Goal: Task Accomplishment & Management: Complete application form

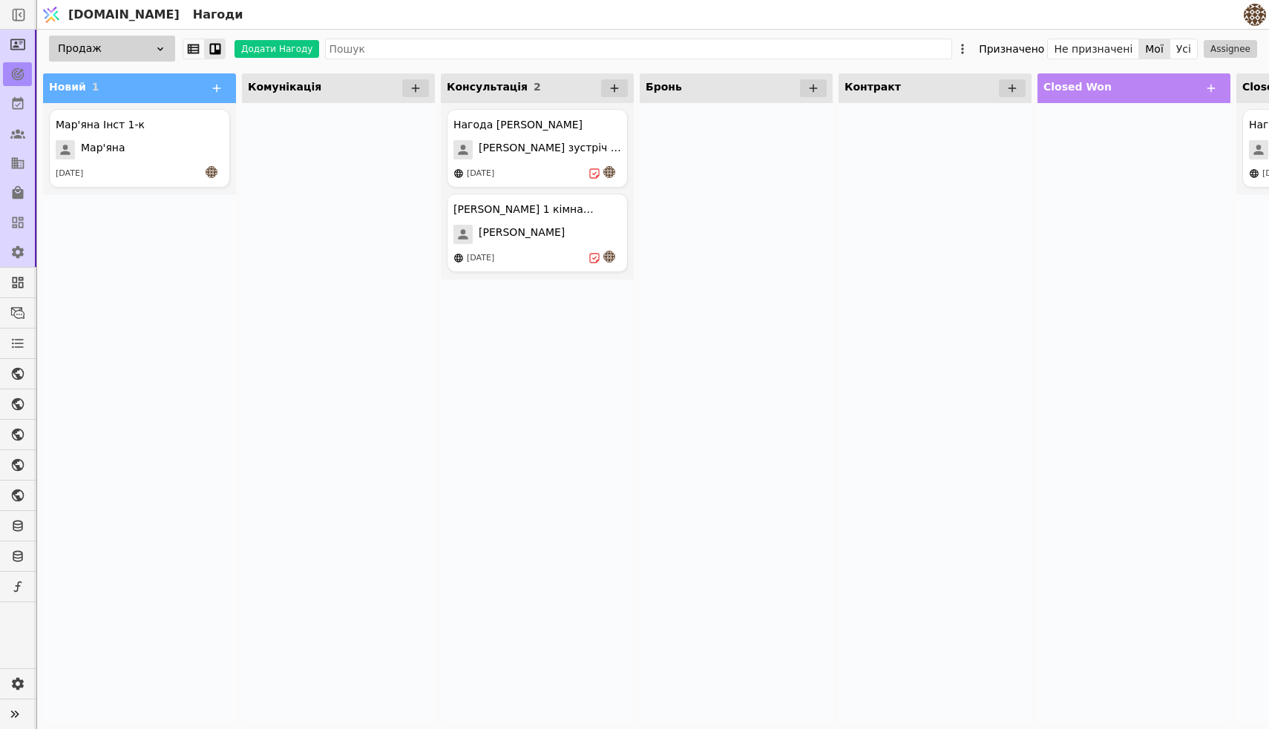
click at [617, 88] on icon at bounding box center [615, 89] width 8 height 8
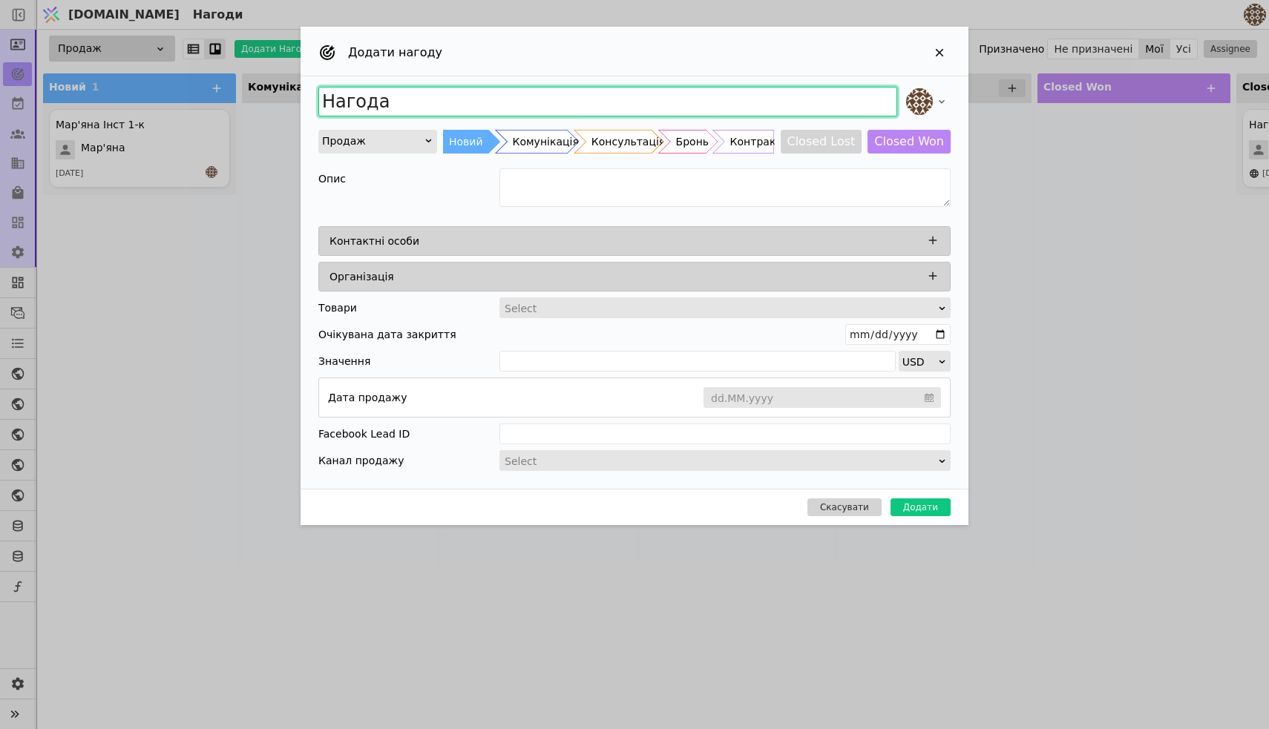
click at [494, 114] on input "Нагода" at bounding box center [607, 102] width 579 height 30
type input "Нагода [PERSON_NAME] ( [DEMOGRAPHIC_DATA] )"
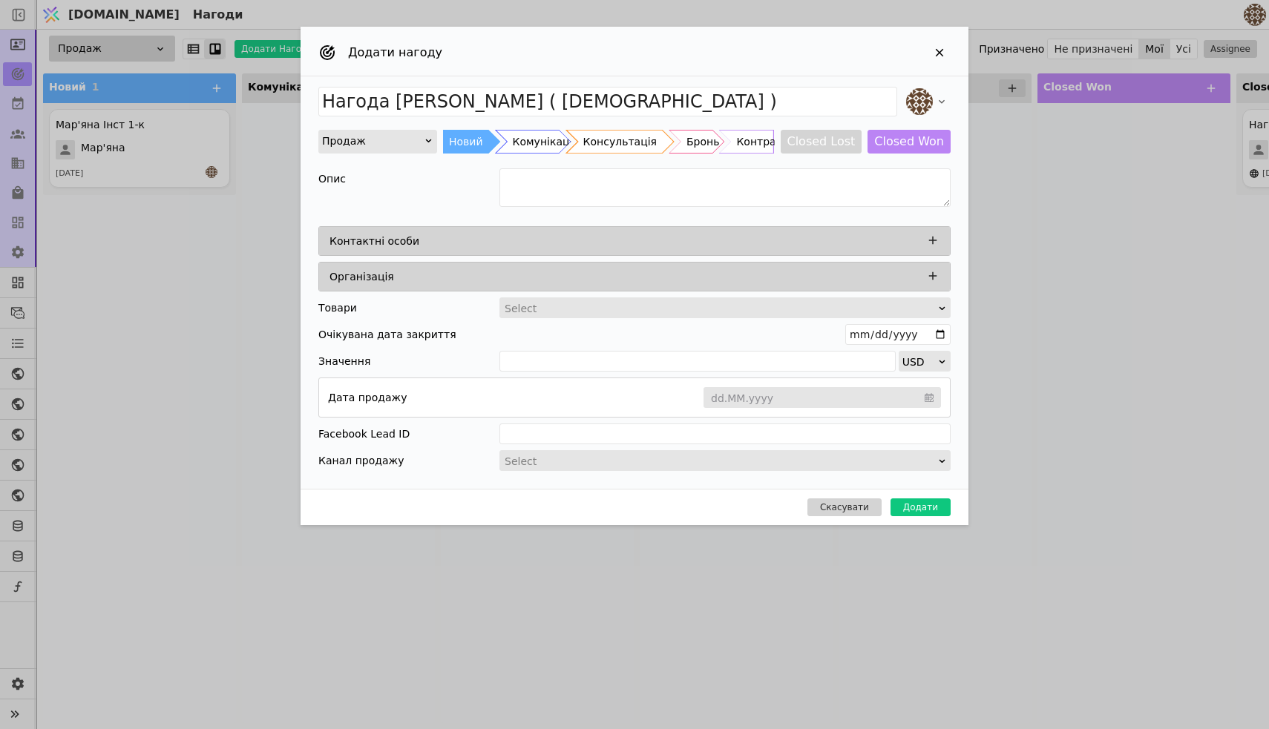
click at [629, 142] on div "Консультація" at bounding box center [619, 142] width 73 height 24
click at [577, 196] on textarea "Add Opportunity" at bounding box center [724, 187] width 451 height 39
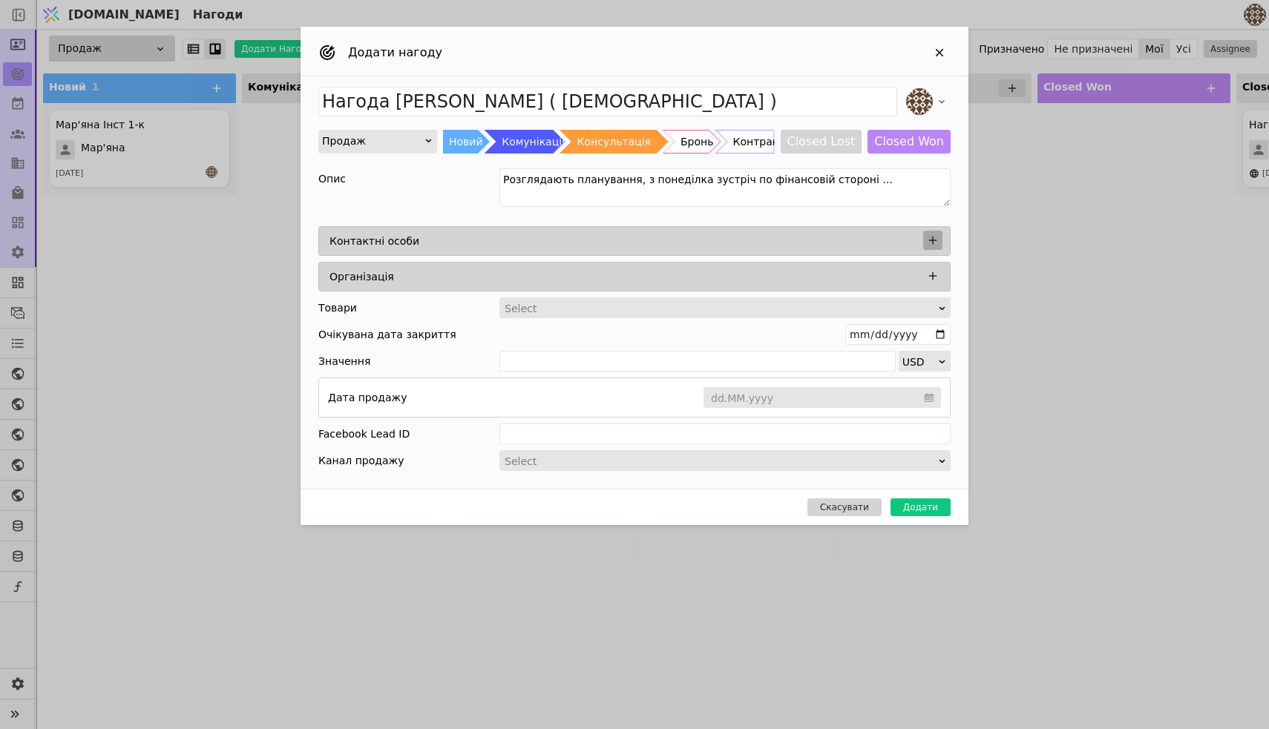
type textarea "Розглядають планування, з понеділка зустріч по фінансовій стороні ..."
click at [939, 240] on button "Add Opportunity" at bounding box center [932, 240] width 19 height 19
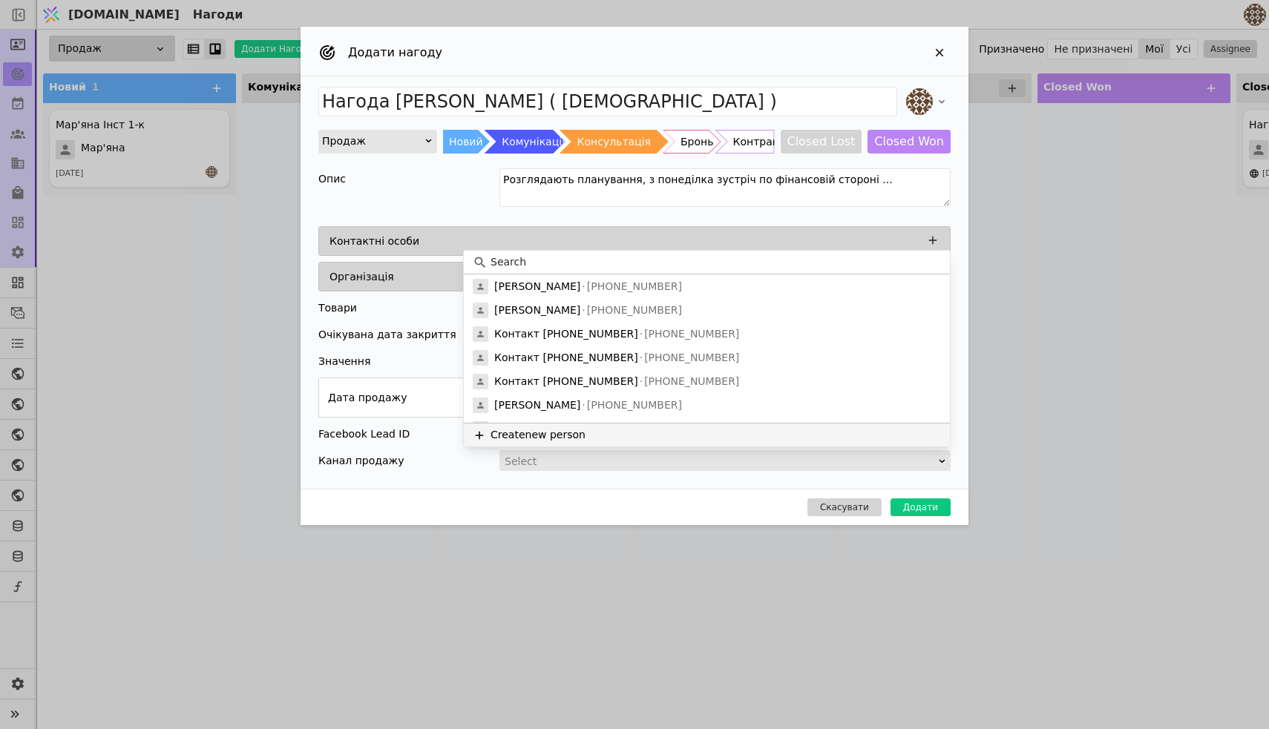
click at [545, 432] on button "Create new person" at bounding box center [707, 435] width 486 height 24
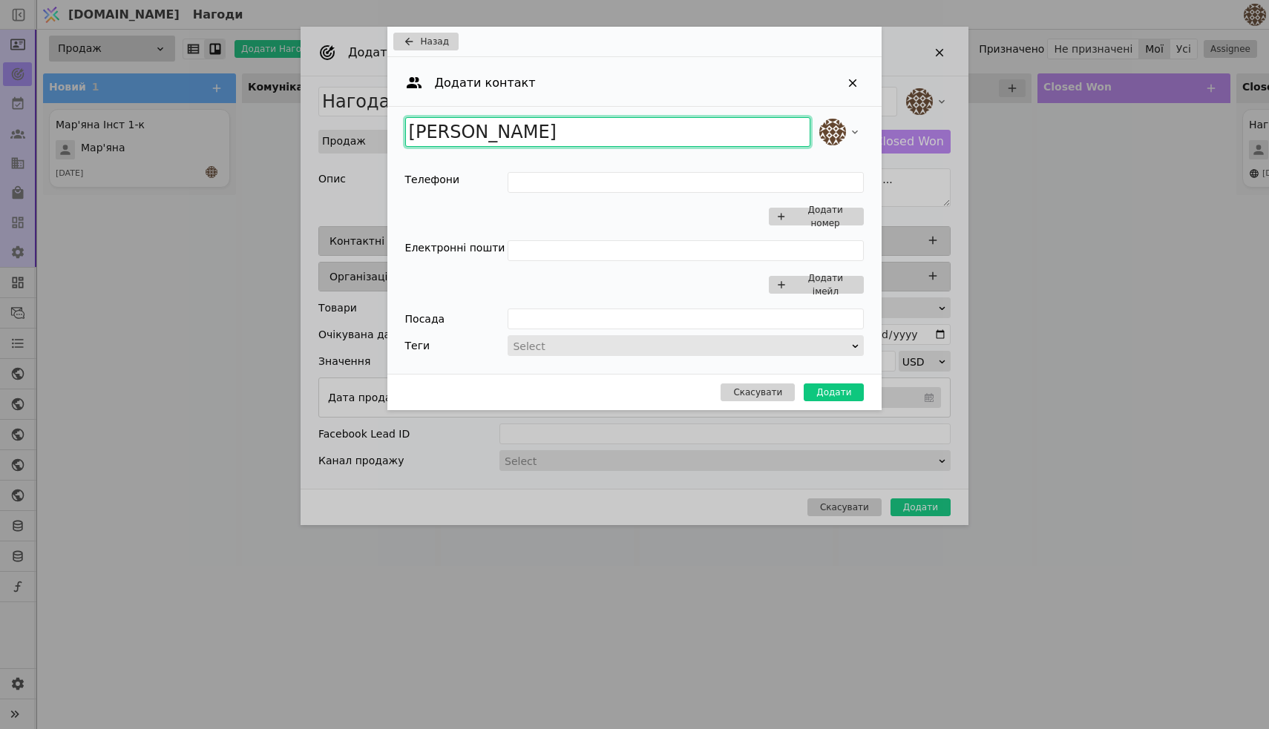
type input "[PERSON_NAME]"
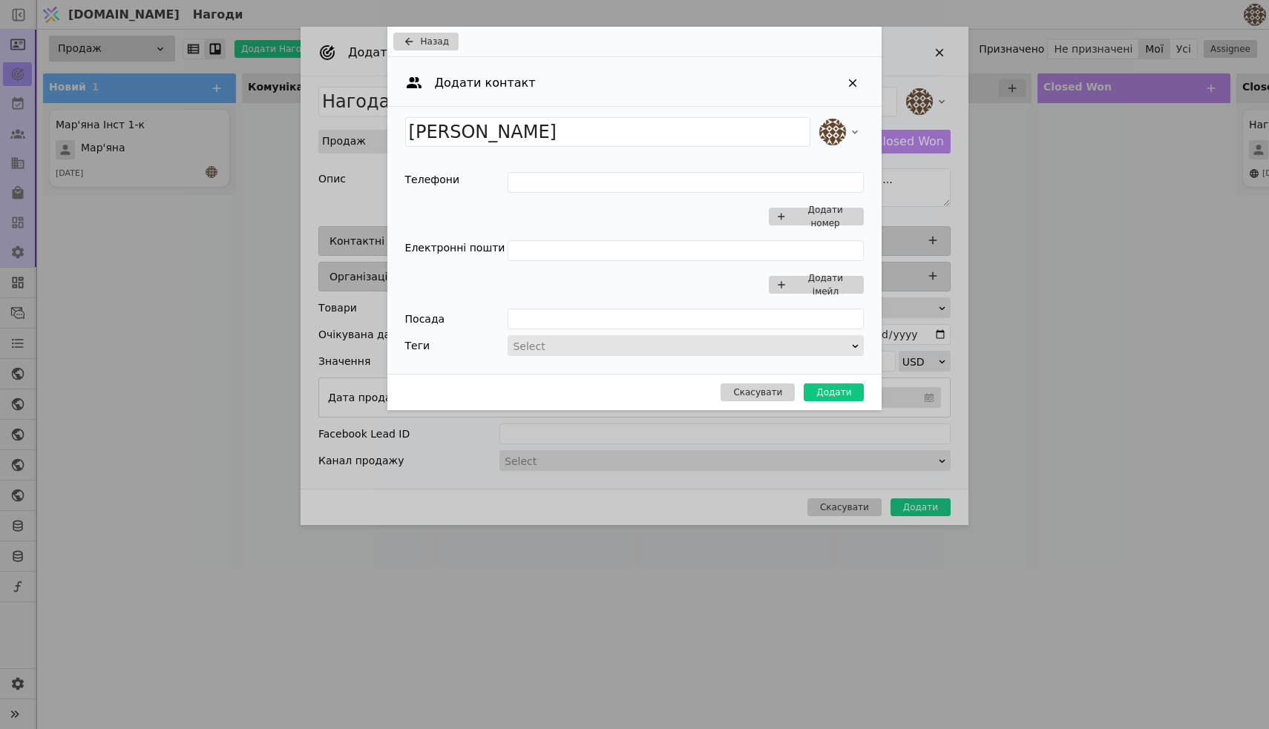
click at [624, 160] on div "[PERSON_NAME] Телефони Додати номер Електронні пошти Додати імейл Посада Теги S…" at bounding box center [634, 240] width 495 height 267
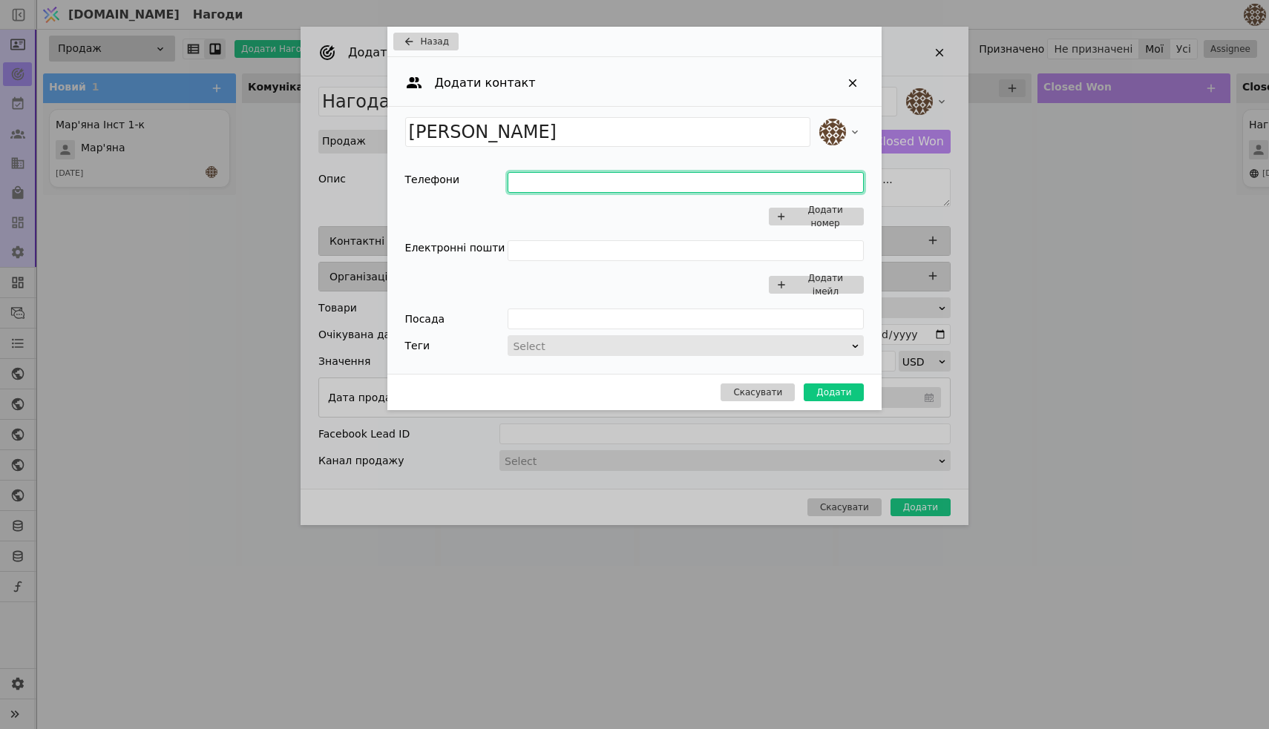
paste input "0932561843"
click at [508, 183] on input "0932561843" at bounding box center [686, 182] width 356 height 21
type input "[PHONE_NUMBER]"
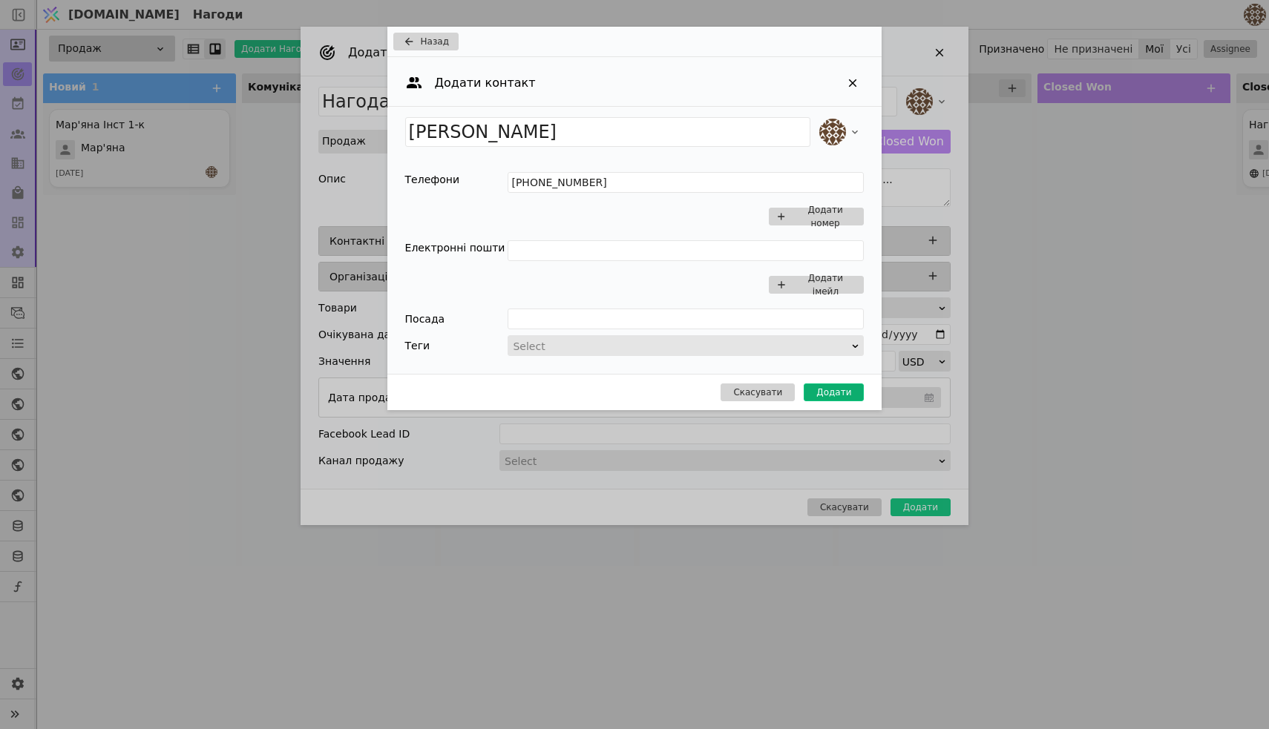
click at [840, 391] on button "Додати" at bounding box center [834, 393] width 60 height 18
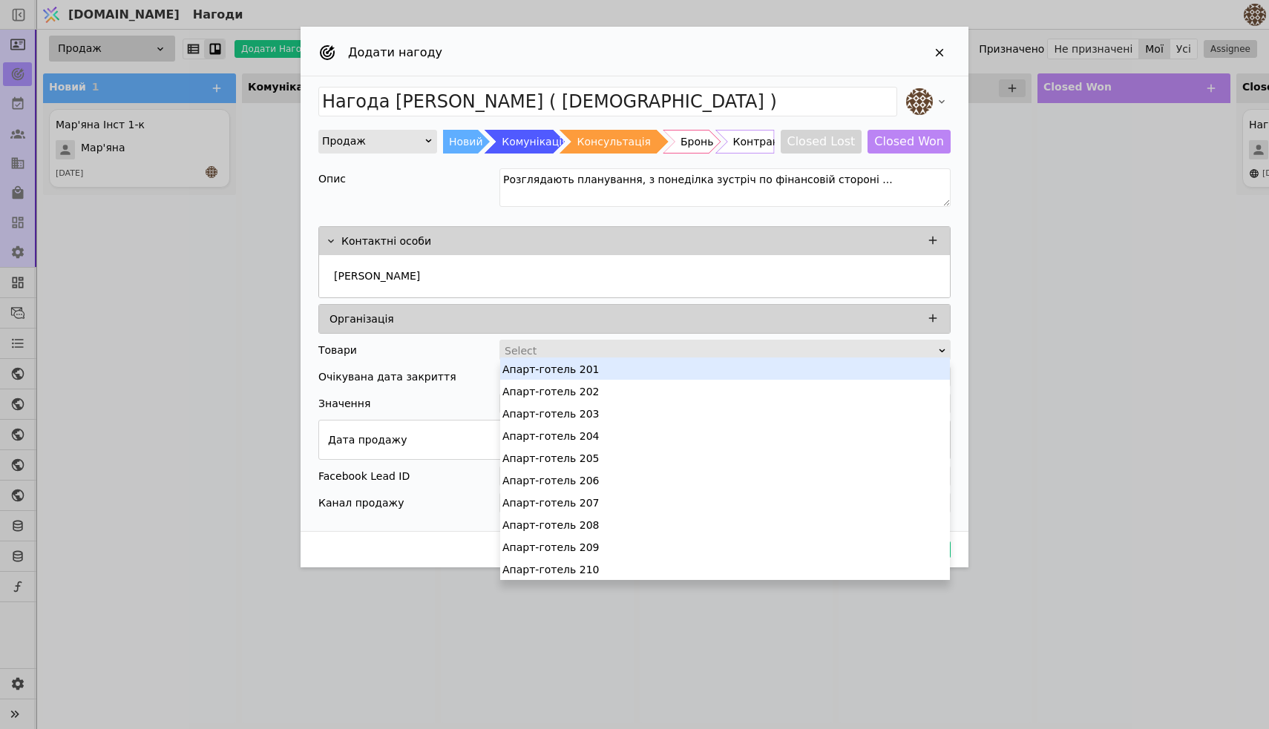
click at [654, 349] on div "Add Opportunity" at bounding box center [720, 351] width 434 height 21
click at [467, 370] on div "Очікувана дата закриття" at bounding box center [634, 377] width 632 height 21
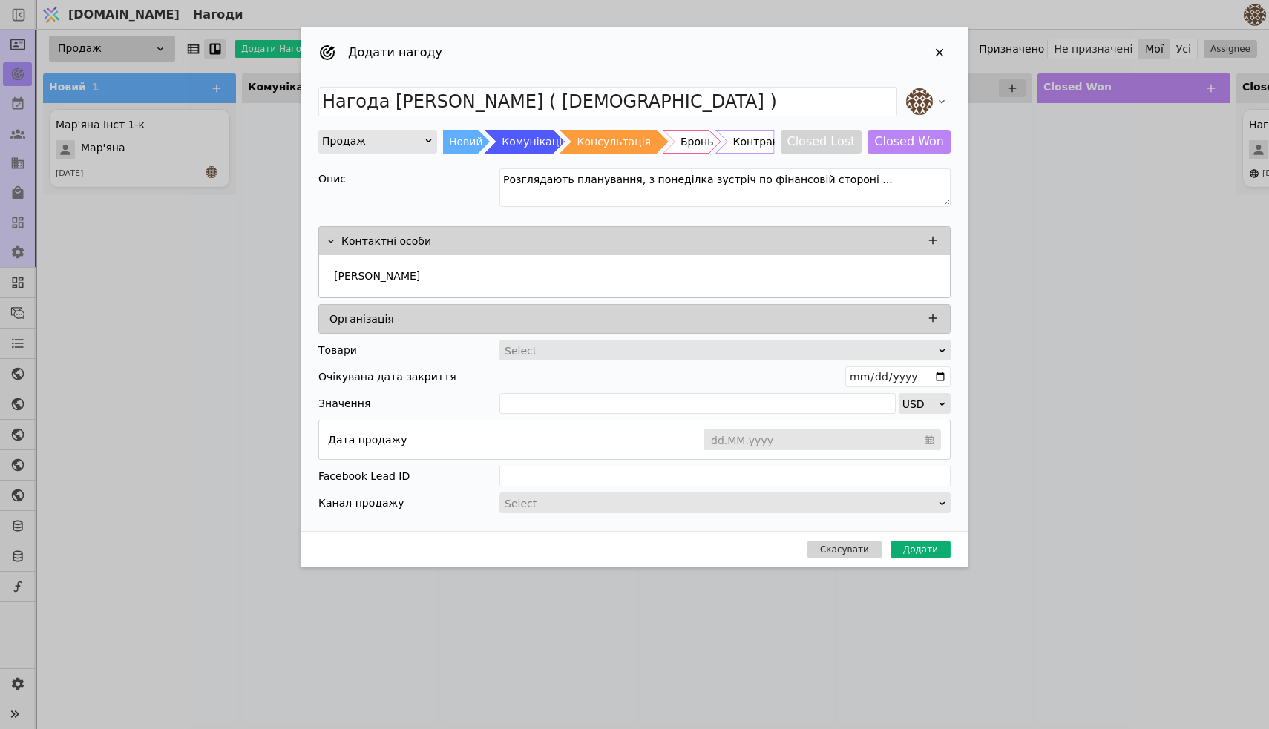
click at [923, 546] on button "Додати" at bounding box center [920, 550] width 60 height 18
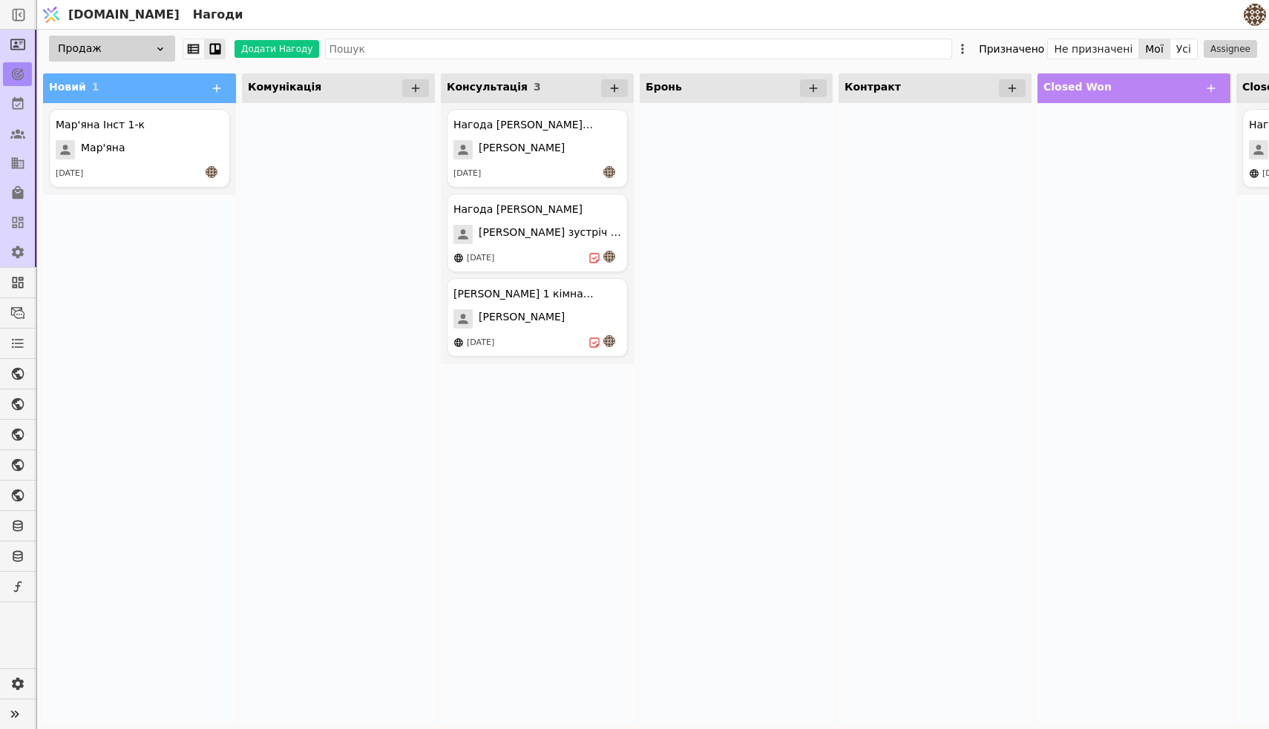
click at [617, 88] on icon at bounding box center [614, 88] width 13 height 13
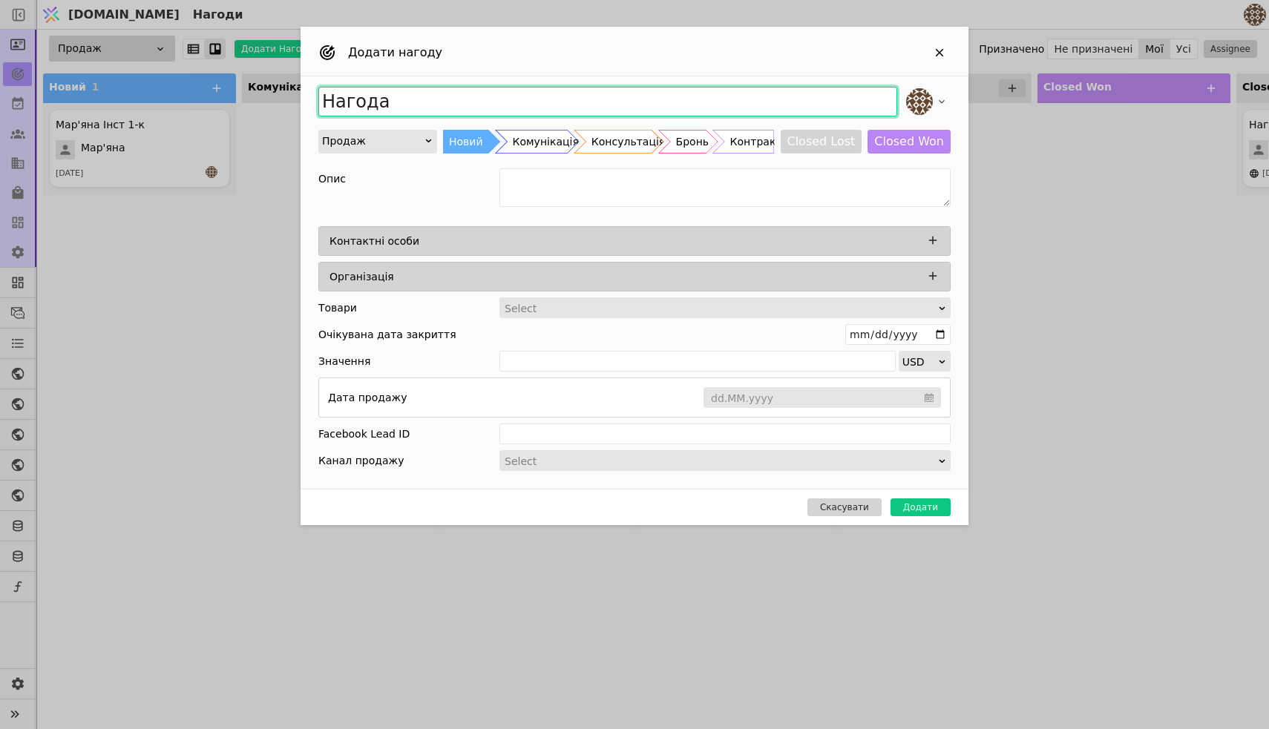
click at [502, 102] on input "Нагода" at bounding box center [607, 102] width 579 height 30
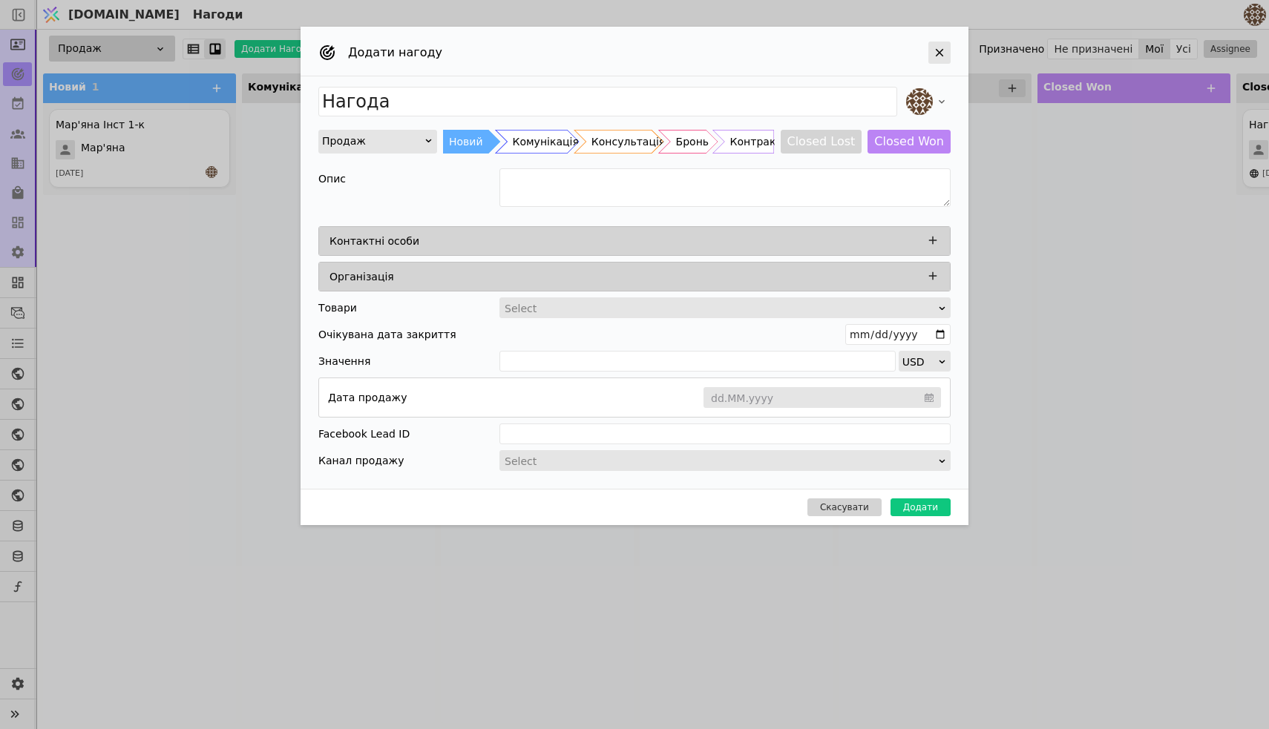
click at [938, 51] on icon "Add Opportunity" at bounding box center [940, 53] width 8 height 8
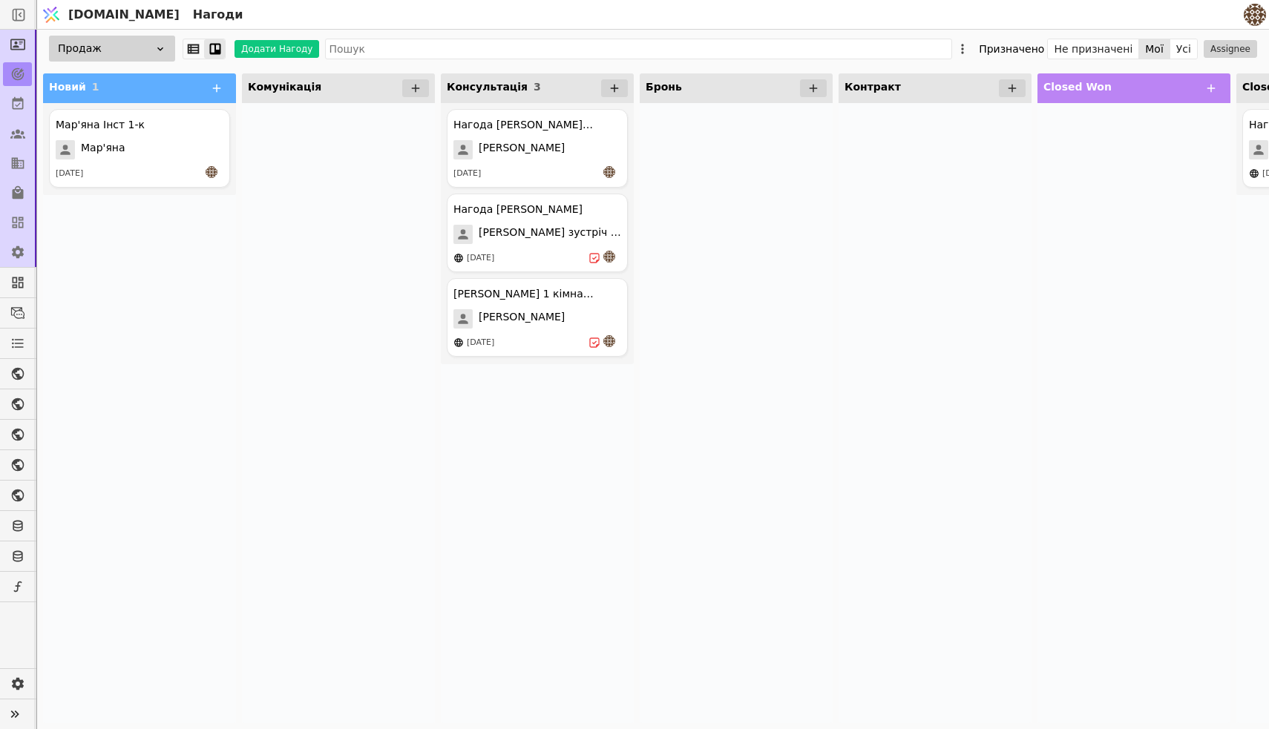
click at [617, 93] on icon at bounding box center [614, 88] width 13 height 13
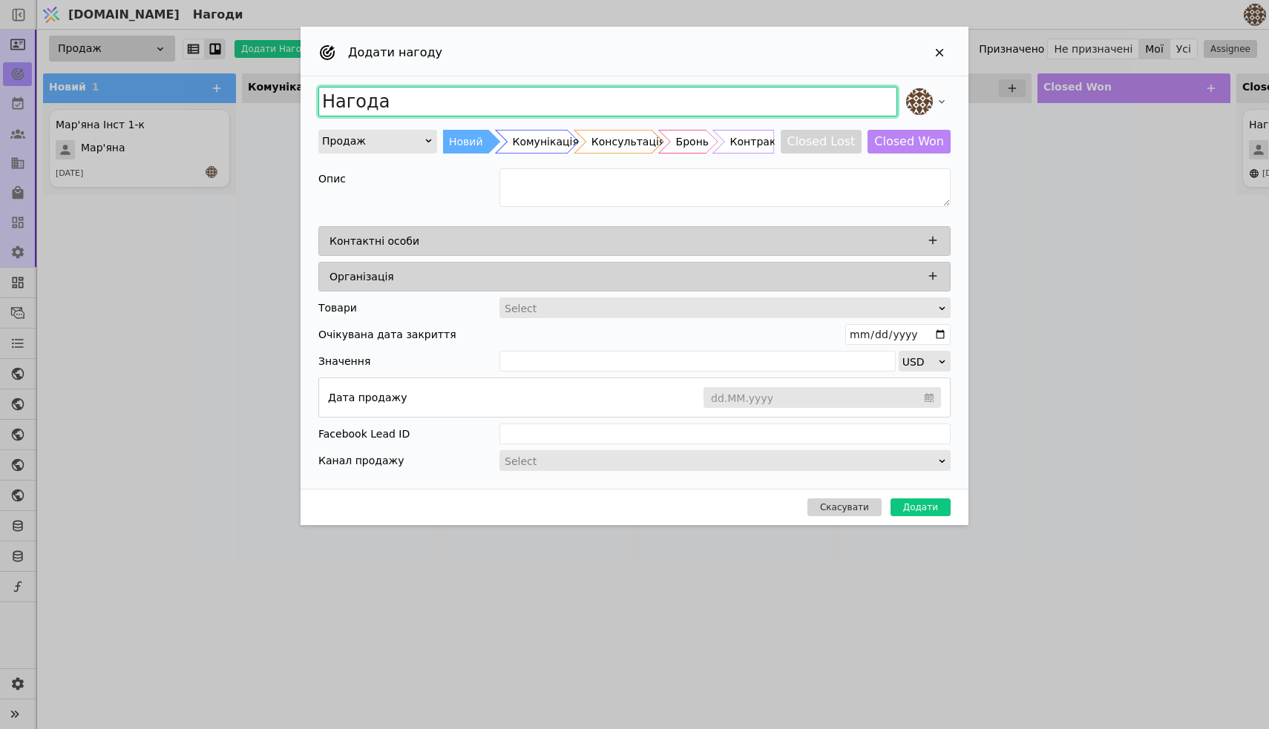
click at [450, 99] on input "Нагода" at bounding box center [607, 102] width 579 height 30
type input "Нагода [PERSON_NAME] ( 2 квартири під інвестицію. )"
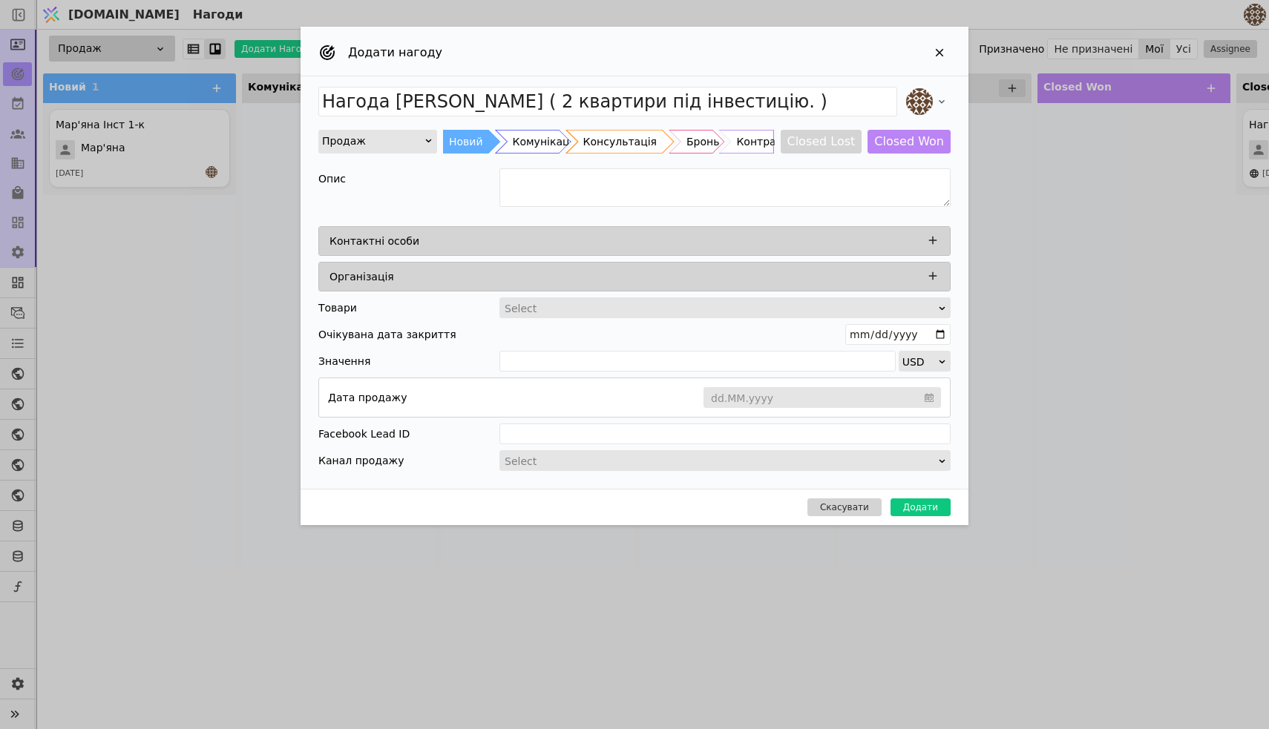
click at [600, 150] on div "Консультація" at bounding box center [619, 142] width 73 height 24
click at [579, 191] on textarea "Add Opportunity" at bounding box center [724, 187] width 451 height 39
type textarea "Кидаю планування мають обдумати їх"
click at [933, 238] on icon "Add Opportunity" at bounding box center [932, 240] width 13 height 13
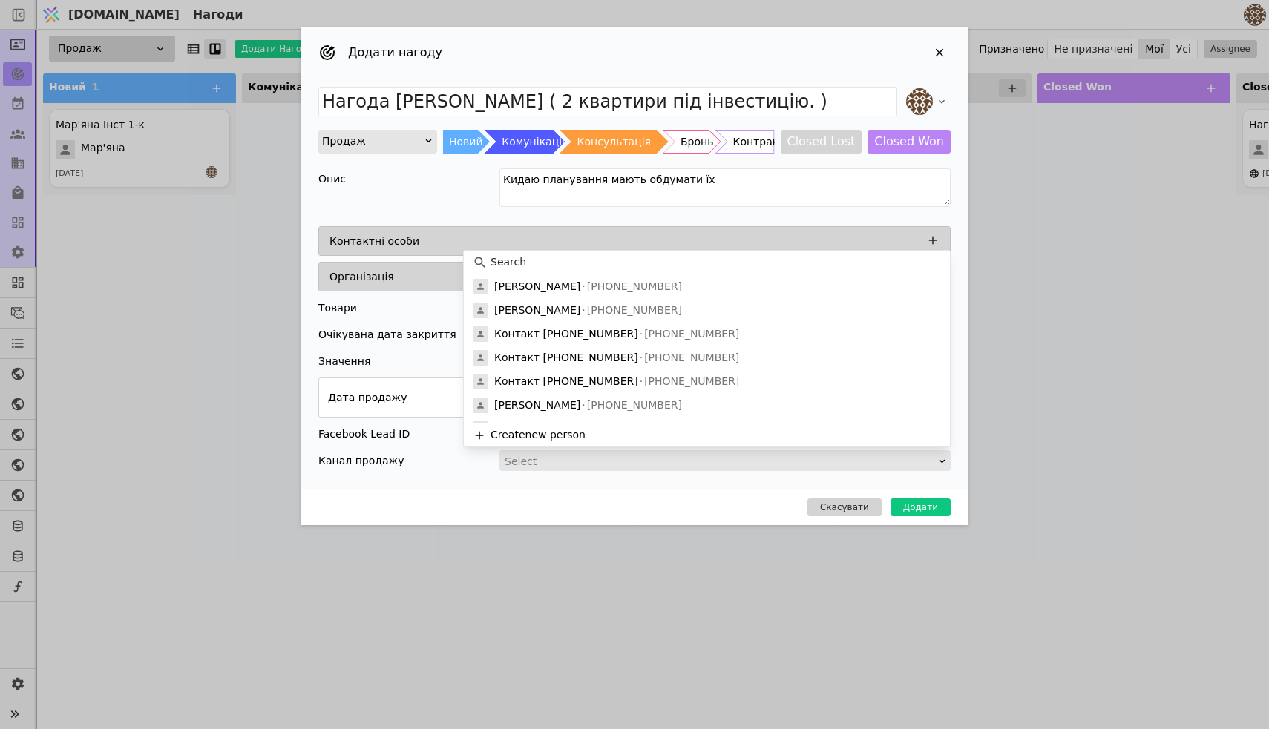
click at [597, 256] on input at bounding box center [715, 262] width 450 height 16
click at [513, 433] on button "Create new person" at bounding box center [707, 435] width 486 height 24
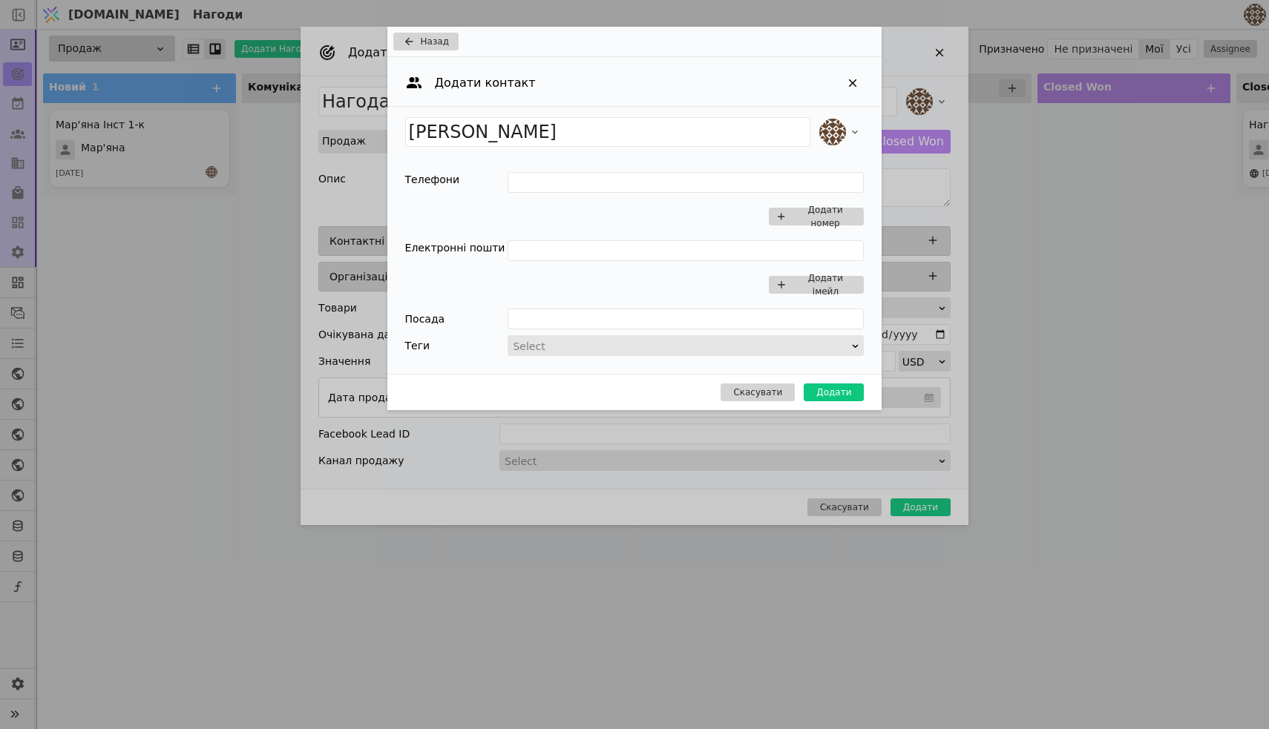
type input "[PERSON_NAME]"
click at [529, 171] on div "[PERSON_NAME] Телефони Додати номер Електронні пошти Додати імейл Посада Теги S…" at bounding box center [634, 240] width 495 height 267
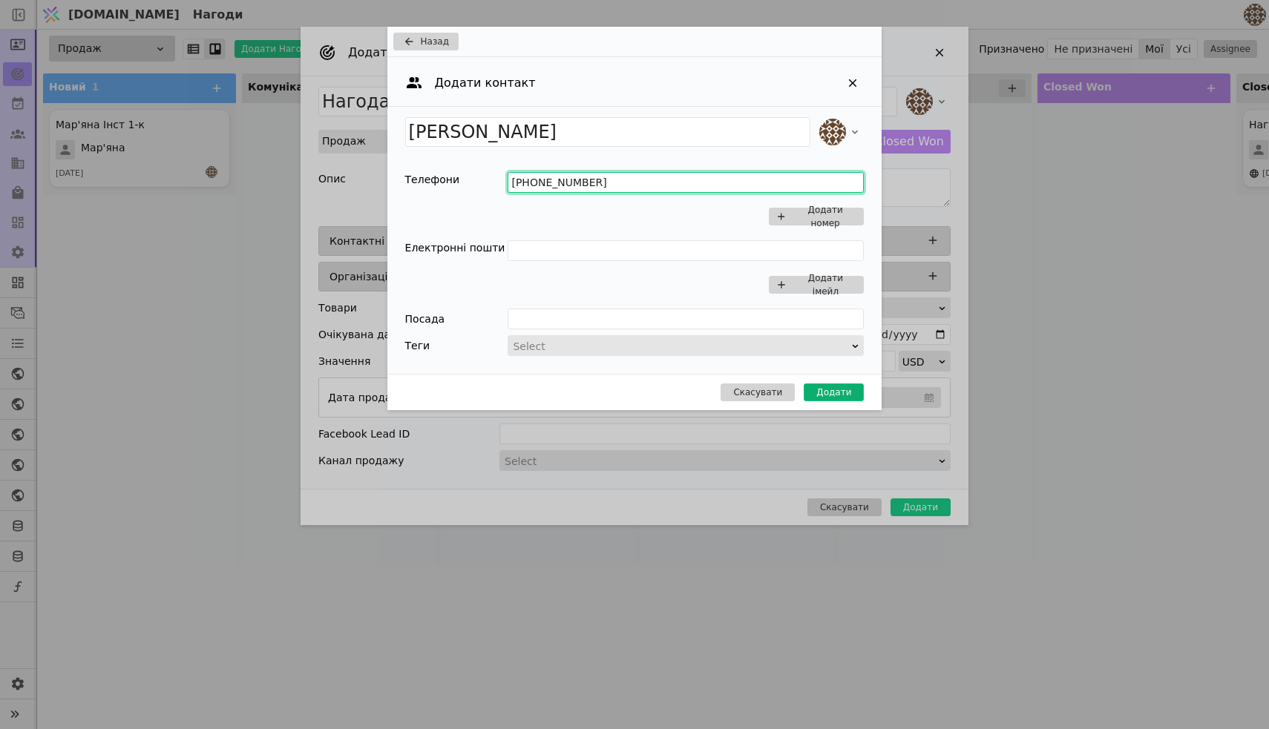
type input "[PHONE_NUMBER]"
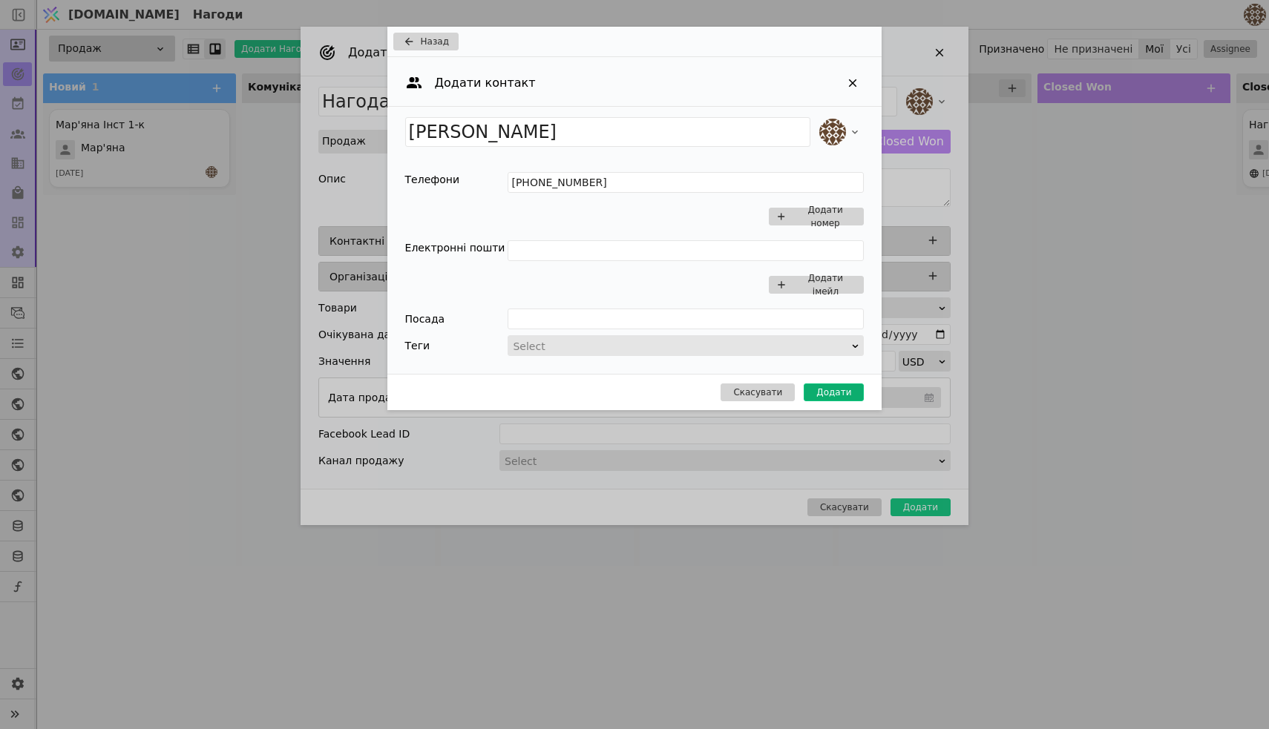
click at [841, 386] on button "Додати" at bounding box center [834, 393] width 60 height 18
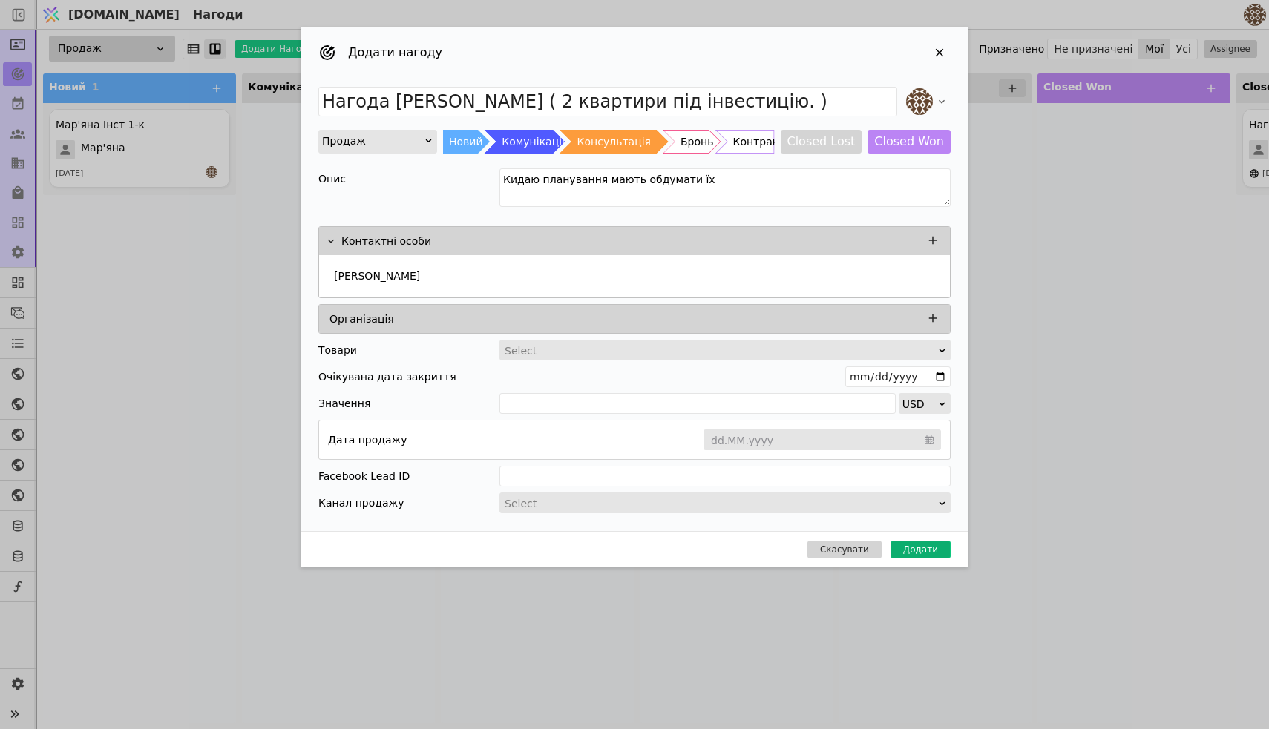
click at [929, 547] on button "Додати" at bounding box center [920, 550] width 60 height 18
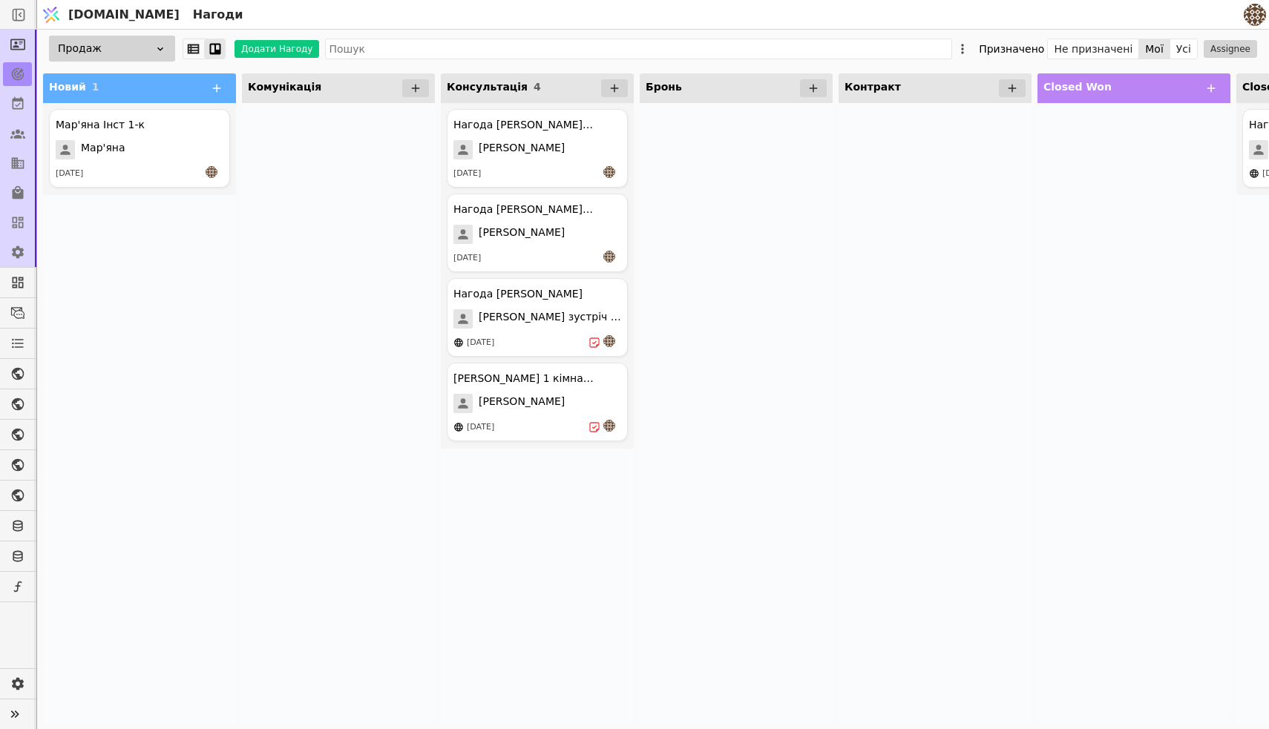
drag, startPoint x: 174, startPoint y: 160, endPoint x: 303, endPoint y: 148, distance: 128.9
click at [303, 148] on div "Новий 1 Мар'яна Інст 1-к Мар'яна [DATE] Комунікація Консультація 4 Нагода [PERS…" at bounding box center [736, 399] width 1398 height 662
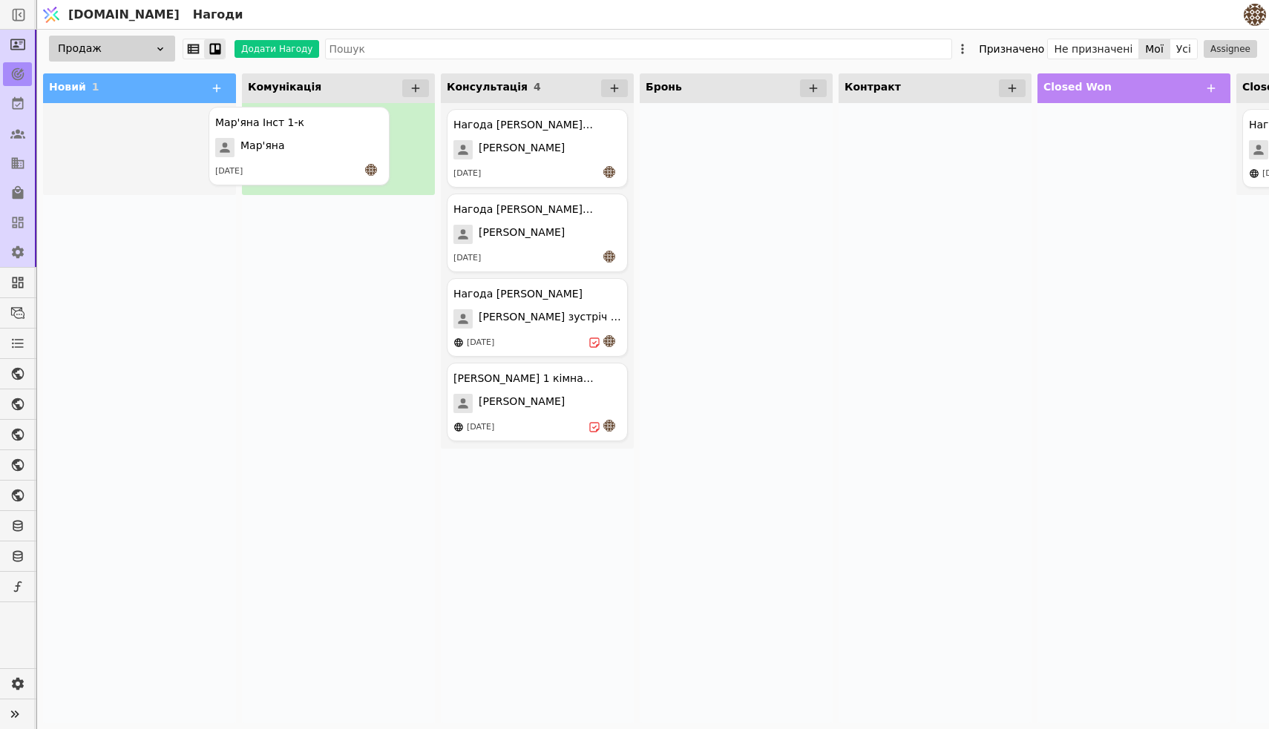
drag, startPoint x: 194, startPoint y: 134, endPoint x: 364, endPoint y: 133, distance: 169.9
click at [338, 364] on div "Мар'яна Інст 1-к Мар'яна [DATE]" at bounding box center [338, 413] width 193 height 620
click at [771, 332] on div at bounding box center [736, 413] width 193 height 620
